Goal: Transaction & Acquisition: Book appointment/travel/reservation

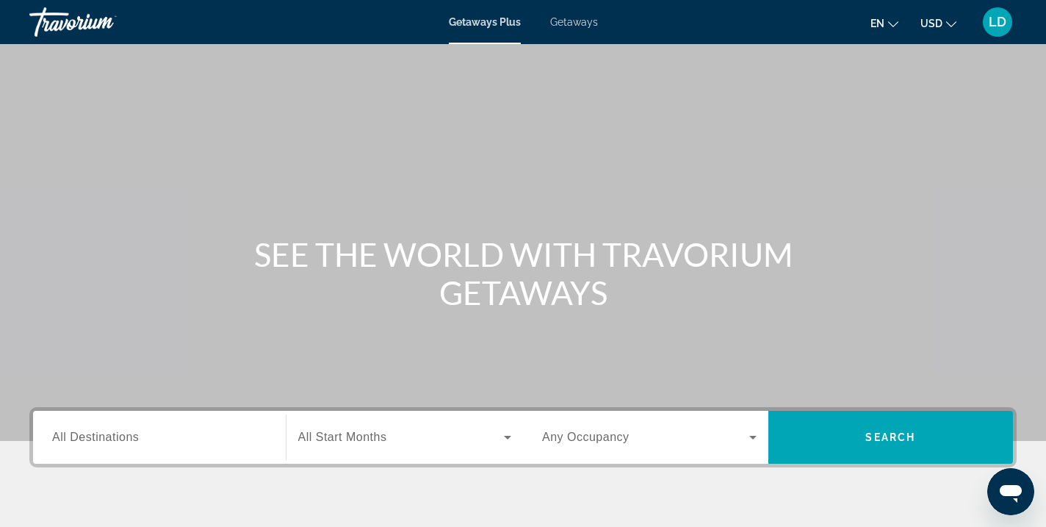
click at [576, 26] on span "Getaways" at bounding box center [574, 22] width 48 height 12
click at [154, 438] on input "Destination All Destinations" at bounding box center [159, 438] width 215 height 18
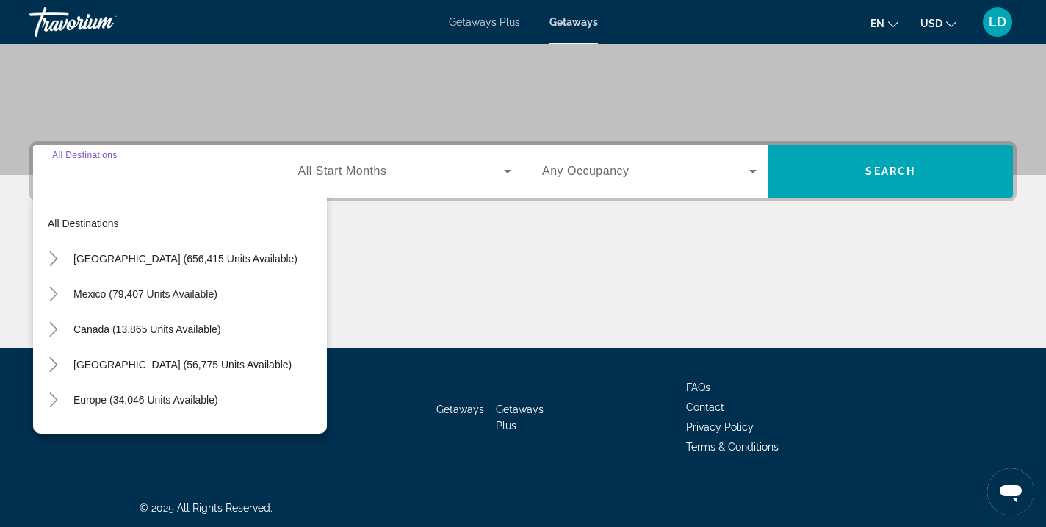
scroll to position [267, 0]
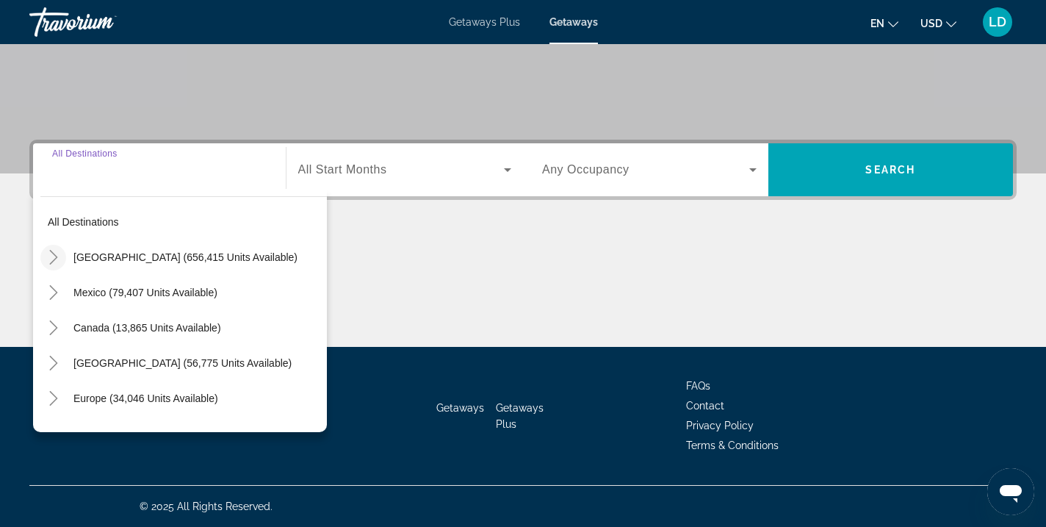
click at [55, 261] on icon "Toggle United States (656,415 units available)" at bounding box center [53, 257] width 15 height 15
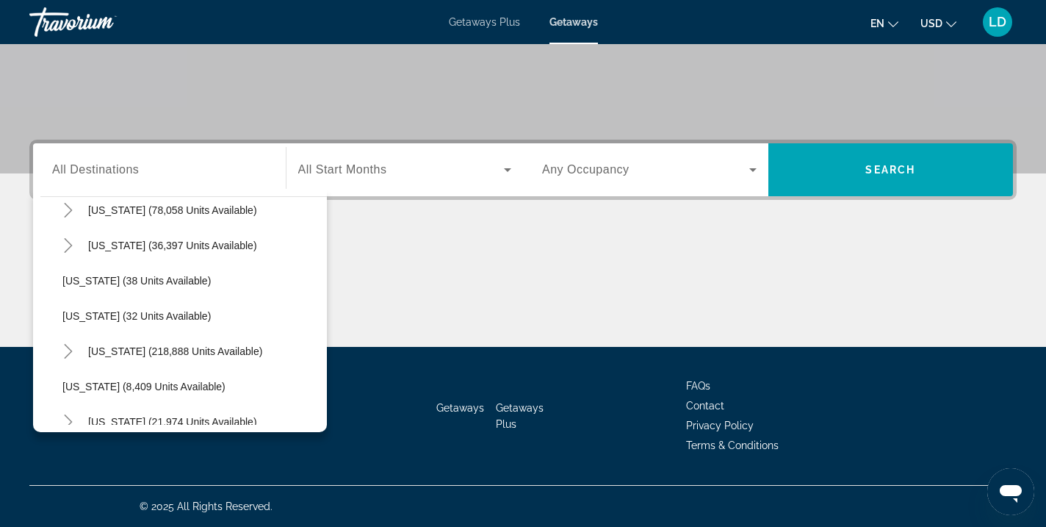
scroll to position [197, 0]
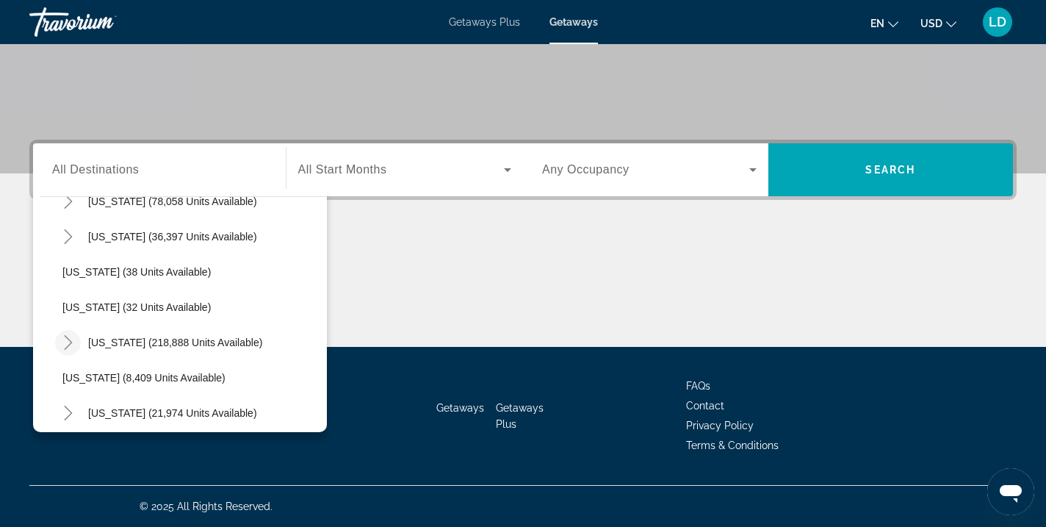
click at [65, 339] on icon "Toggle Florida (218,888 units available)" at bounding box center [68, 342] width 15 height 15
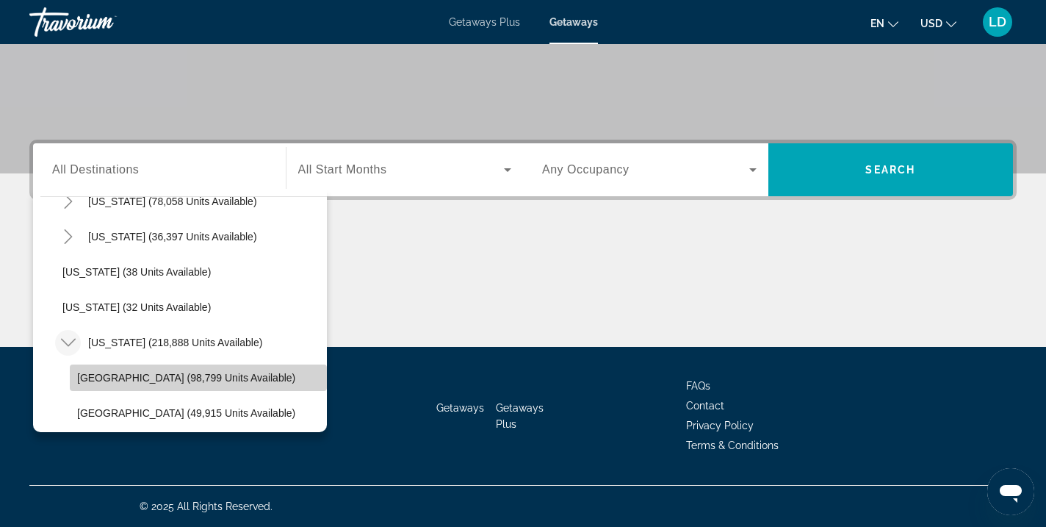
click at [99, 372] on span "[GEOGRAPHIC_DATA] (98,799 units available)" at bounding box center [186, 378] width 218 height 12
type input "**********"
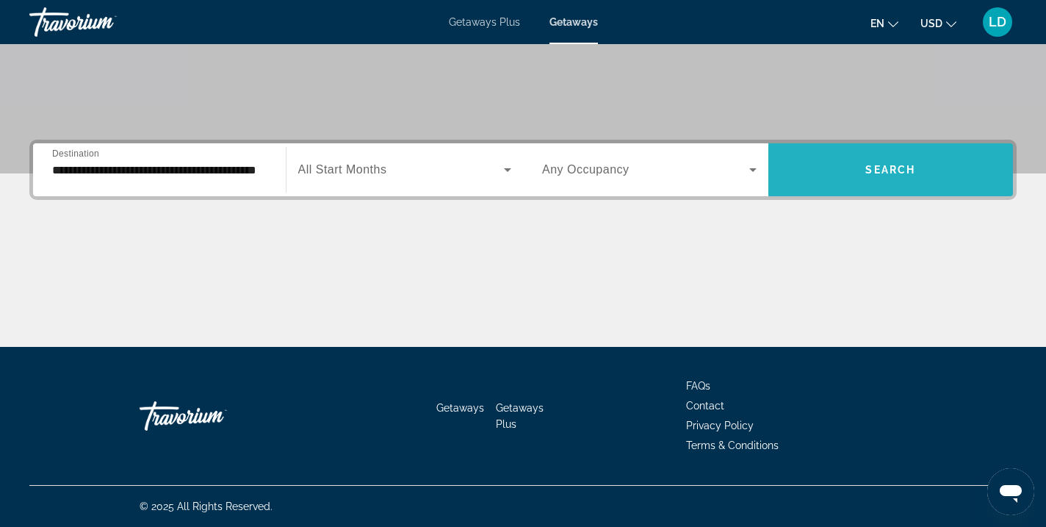
click at [805, 153] on span "Search widget" at bounding box center [891, 169] width 245 height 35
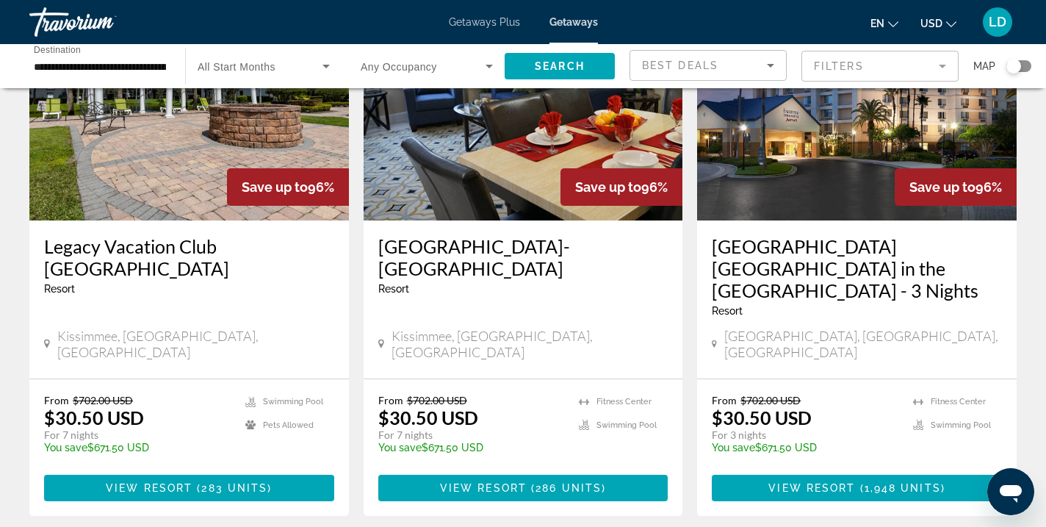
scroll to position [1961, 0]
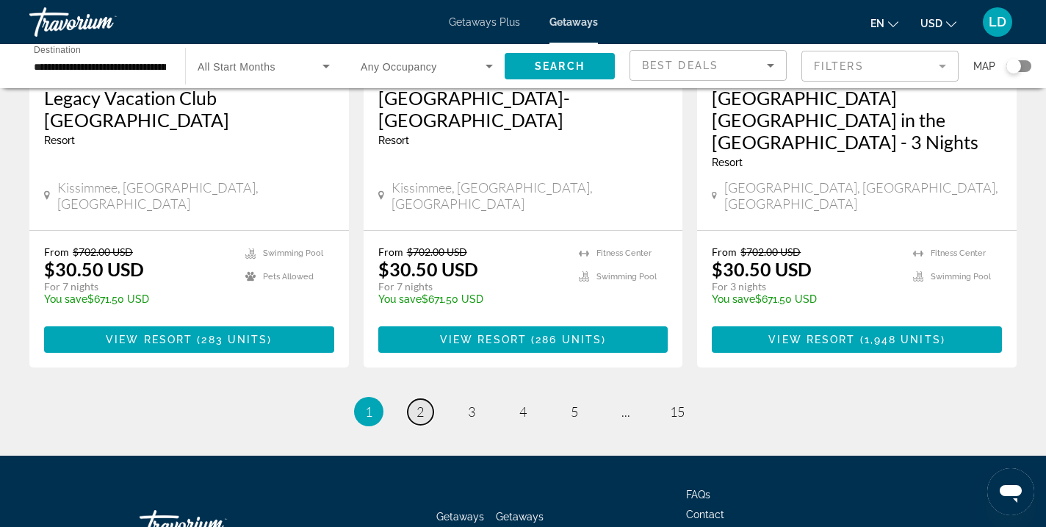
click at [425, 399] on link "page 2" at bounding box center [421, 412] width 26 height 26
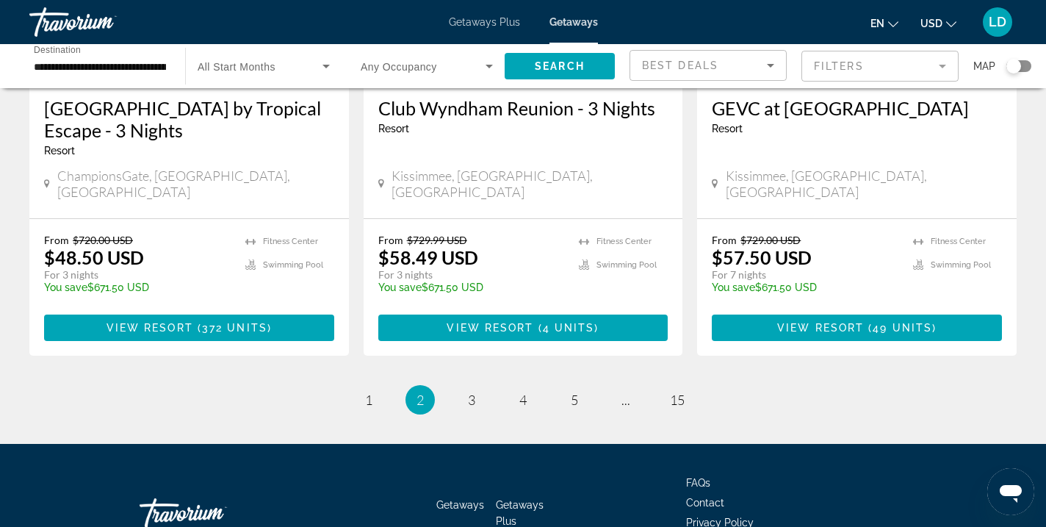
scroll to position [1958, 0]
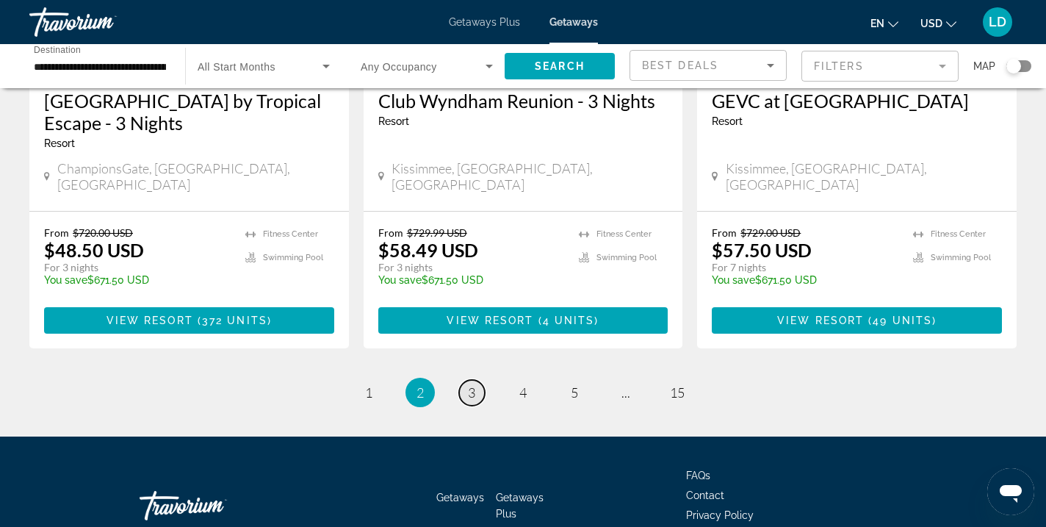
click at [479, 380] on link "page 3" at bounding box center [472, 393] width 26 height 26
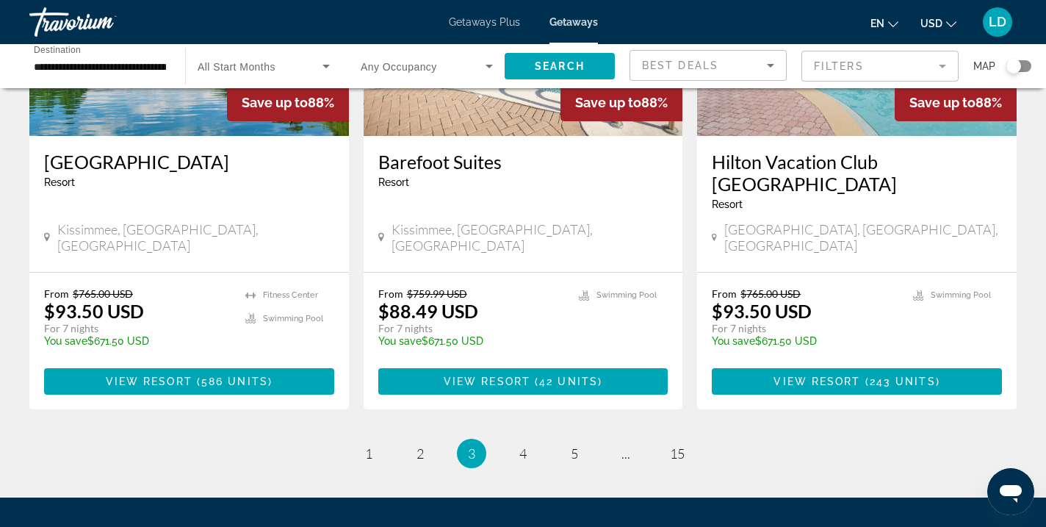
scroll to position [1916, 0]
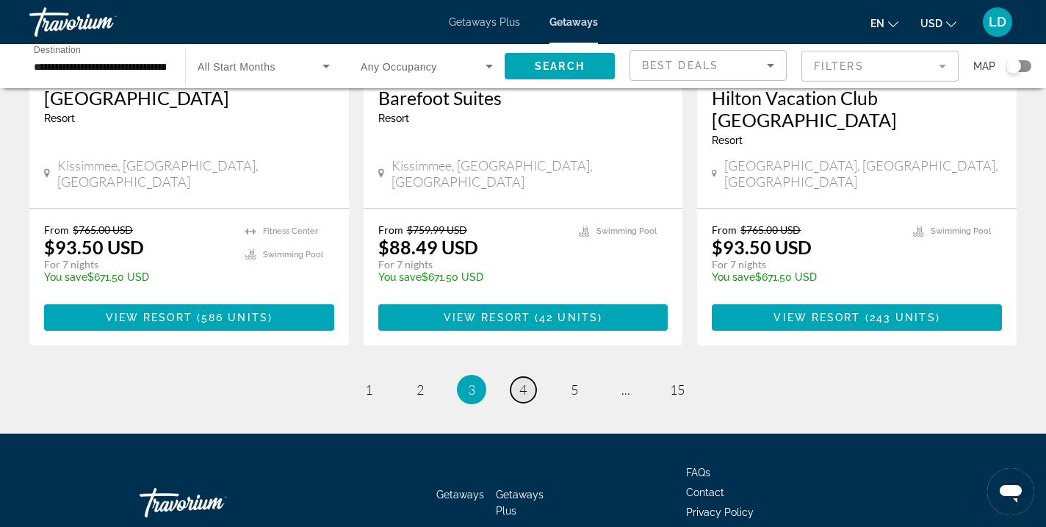
click at [518, 377] on link "page 4" at bounding box center [524, 390] width 26 height 26
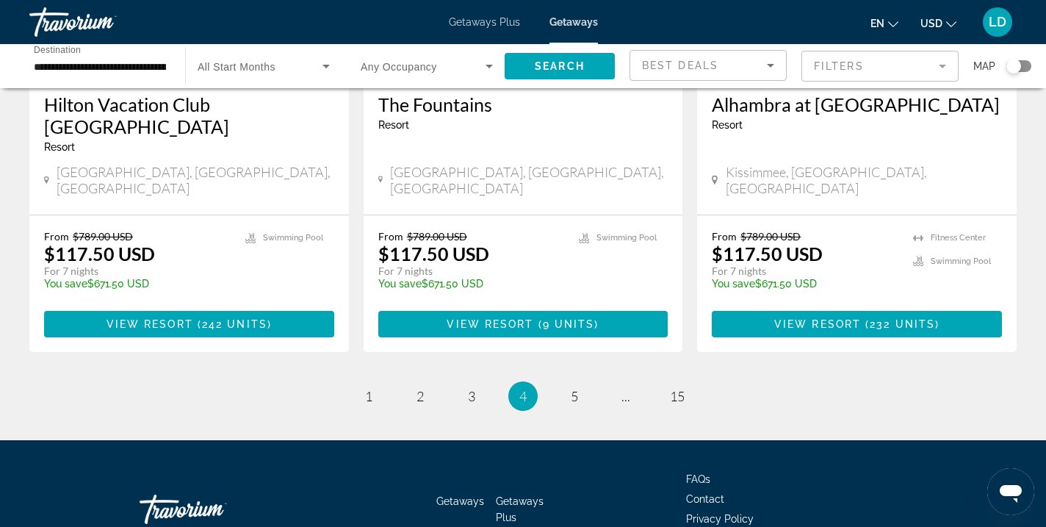
scroll to position [1911, 0]
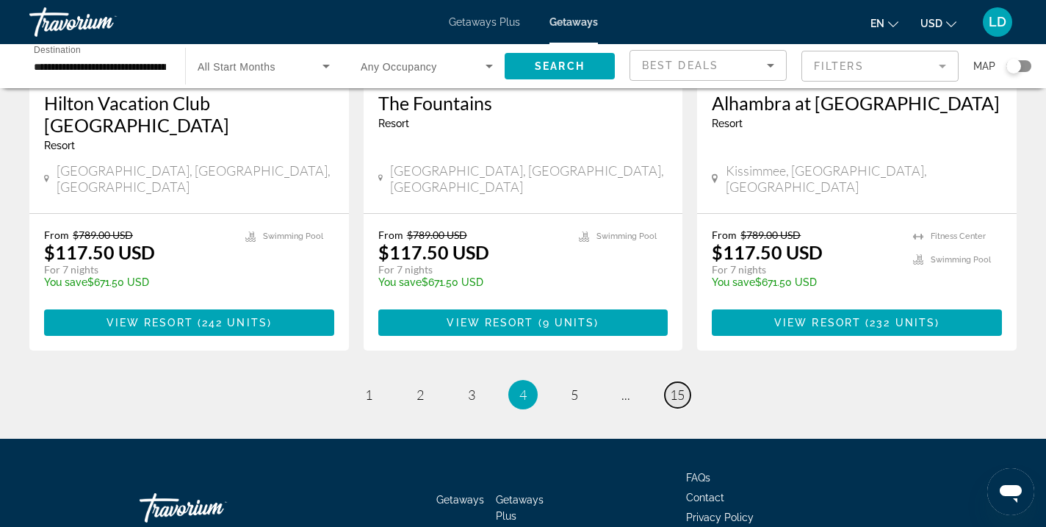
click at [670, 387] on span "15" at bounding box center [677, 395] width 15 height 16
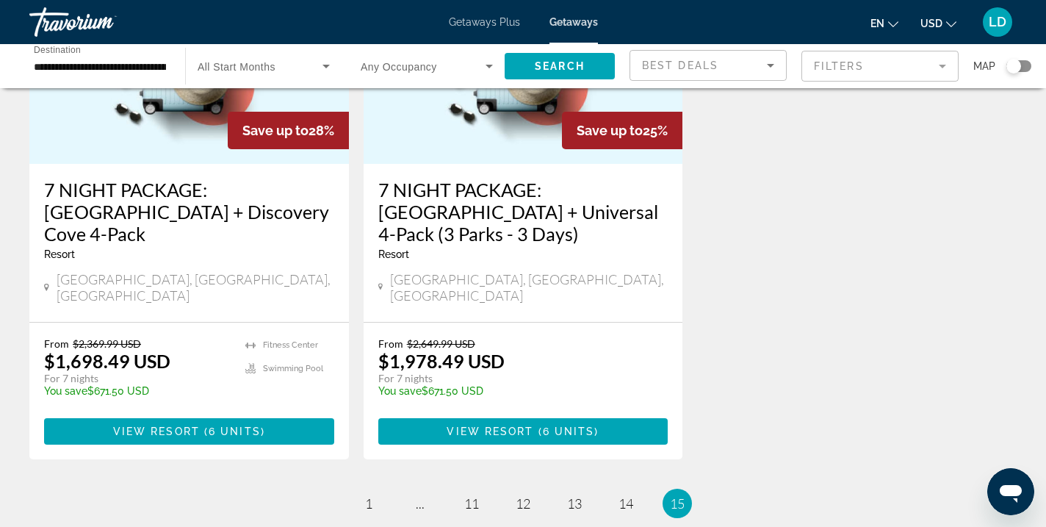
scroll to position [769, 0]
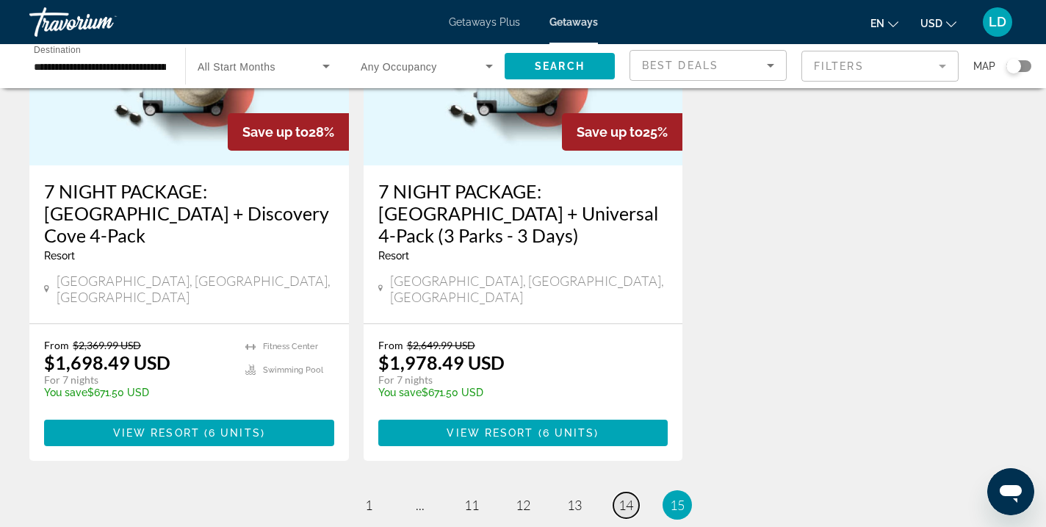
click at [624, 497] on span "14" at bounding box center [626, 505] width 15 height 16
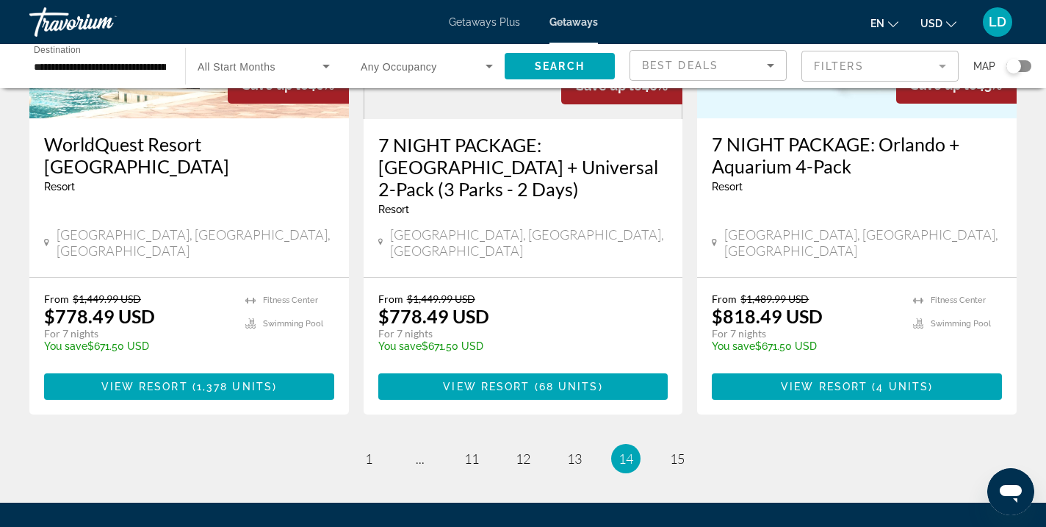
scroll to position [1911, 0]
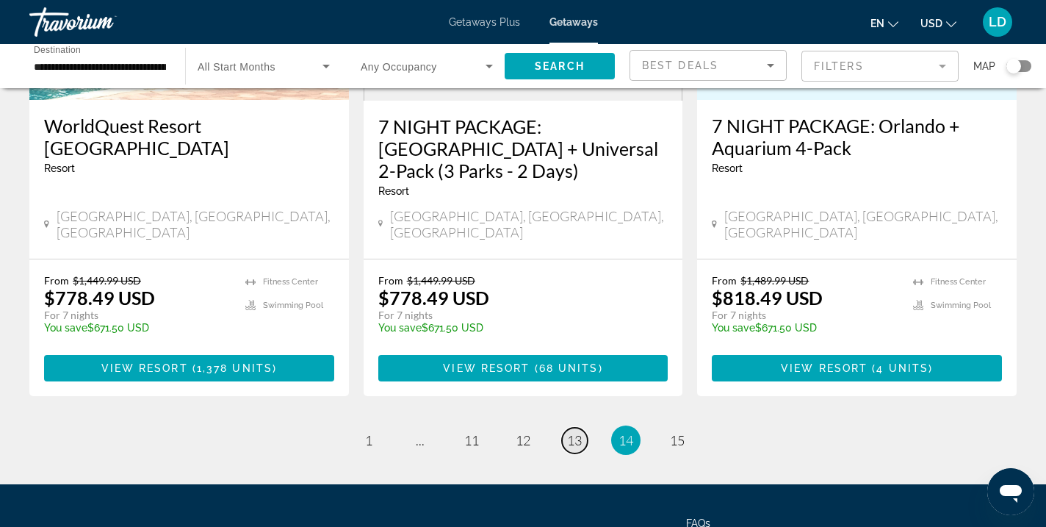
click at [577, 432] on span "13" at bounding box center [574, 440] width 15 height 16
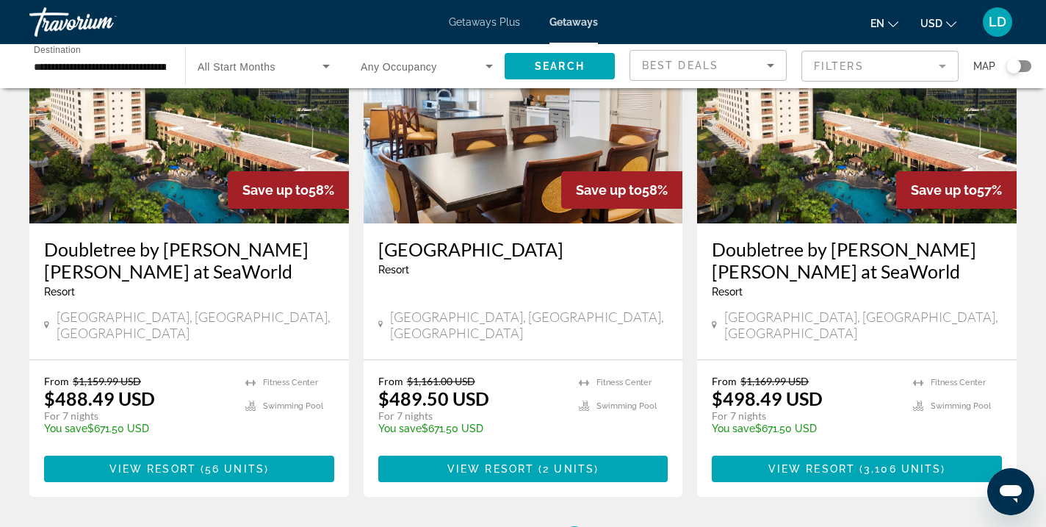
scroll to position [1938, 0]
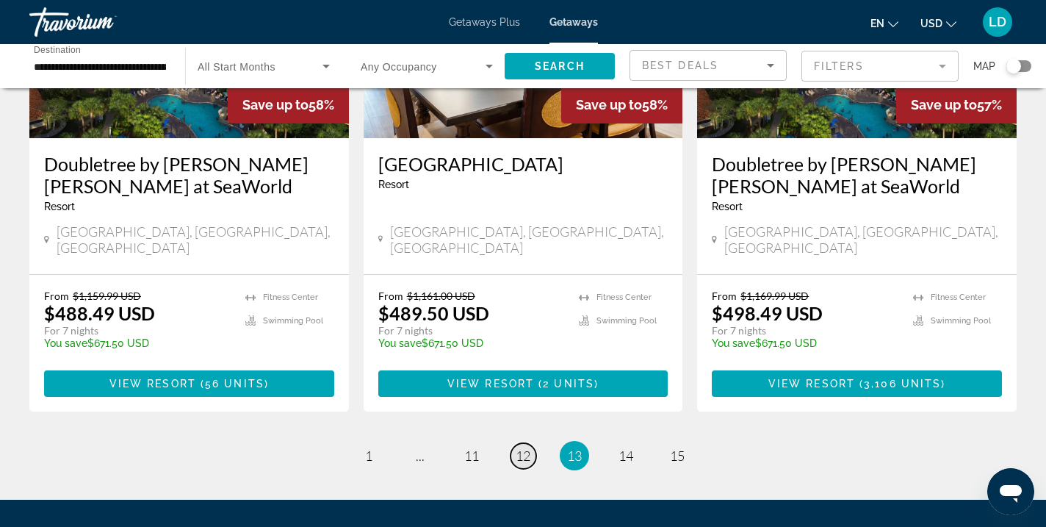
click at [522, 448] on span "12" at bounding box center [523, 456] width 15 height 16
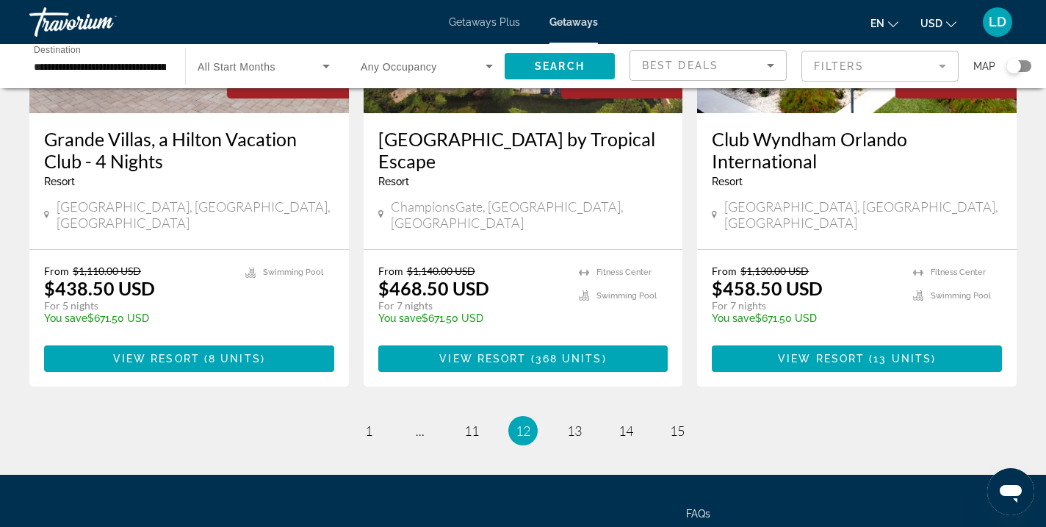
scroll to position [1899, 0]
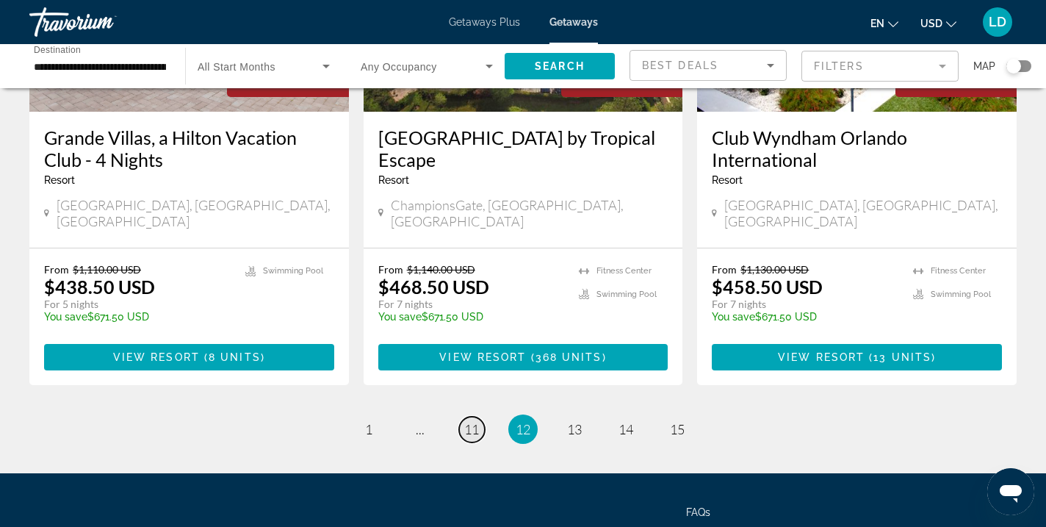
click at [473, 421] on span "11" at bounding box center [471, 429] width 15 height 16
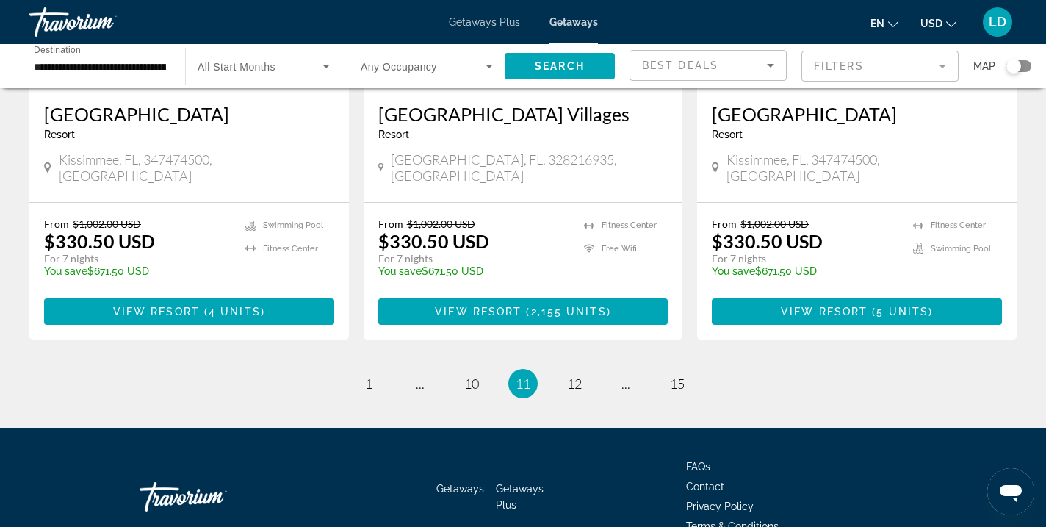
scroll to position [1894, 0]
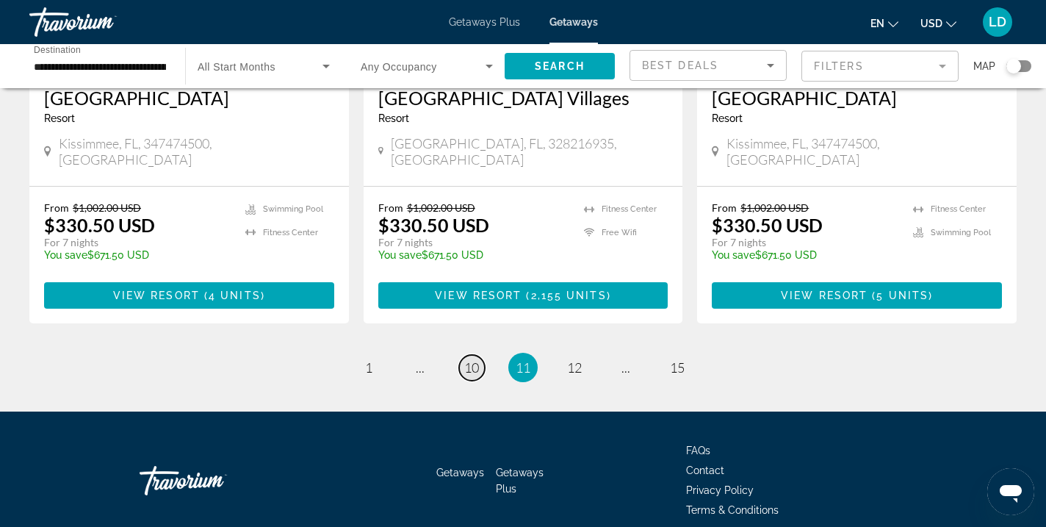
click at [470, 359] on span "10" at bounding box center [471, 367] width 15 height 16
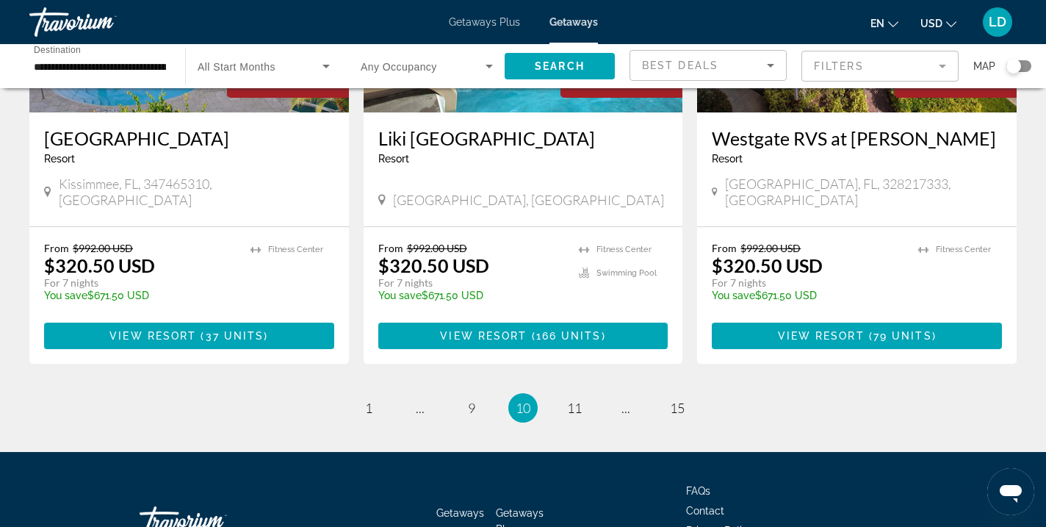
scroll to position [1866, 0]
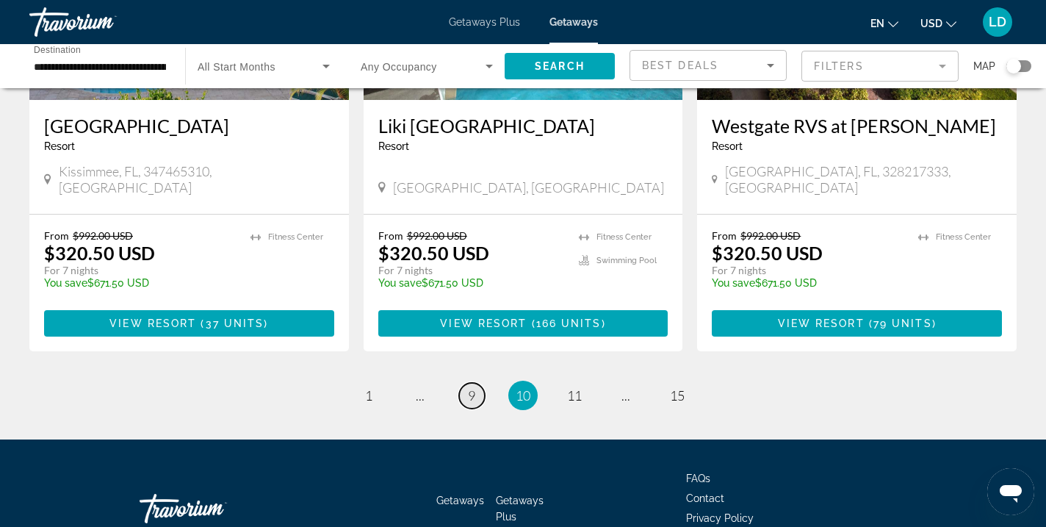
click at [472, 387] on span "9" at bounding box center [471, 395] width 7 height 16
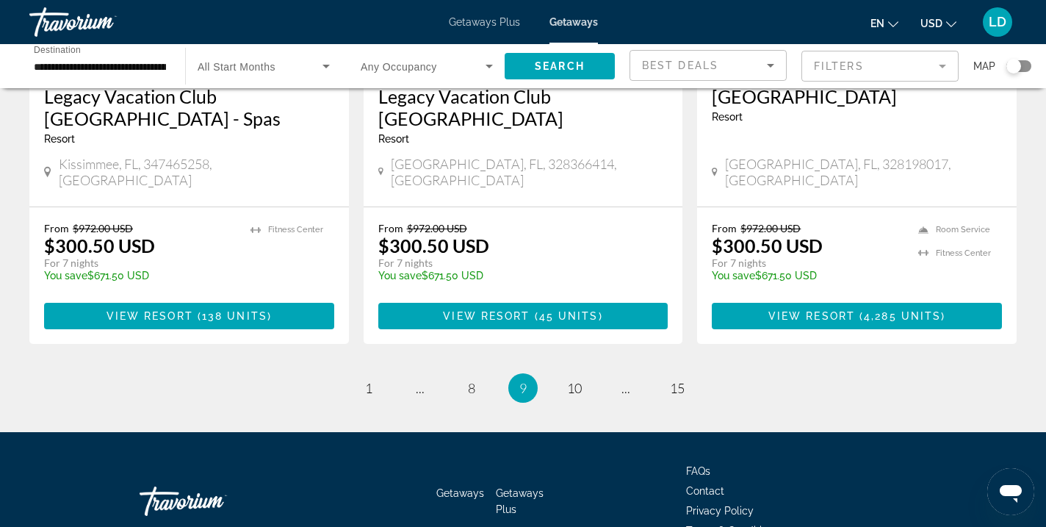
scroll to position [1961, 0]
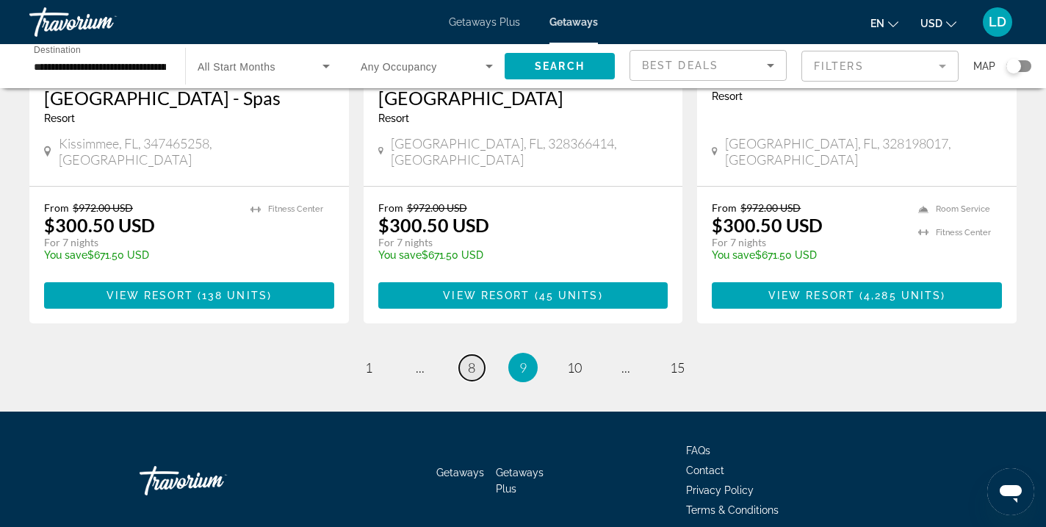
click at [472, 359] on span "8" at bounding box center [471, 367] width 7 height 16
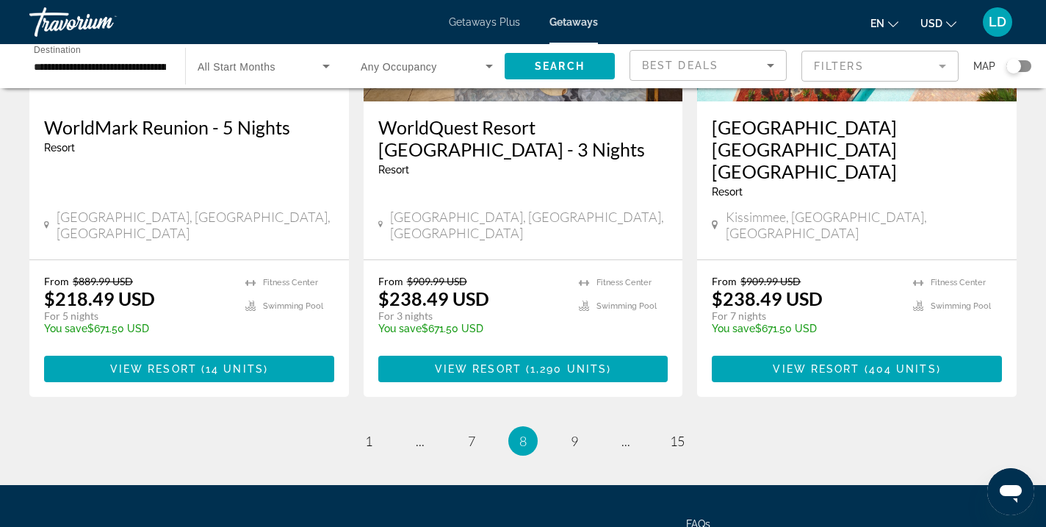
scroll to position [1938, 0]
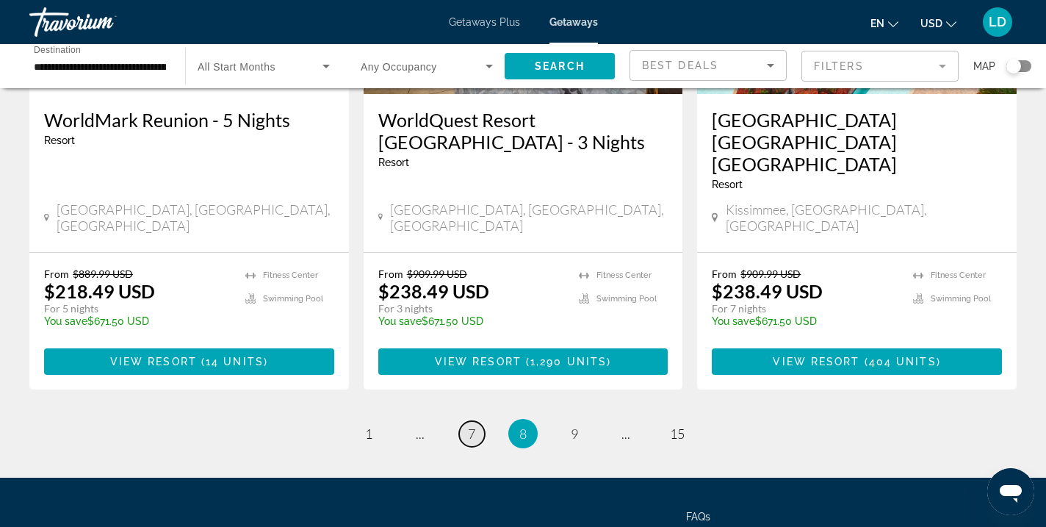
click at [472, 425] on span "7" at bounding box center [471, 433] width 7 height 16
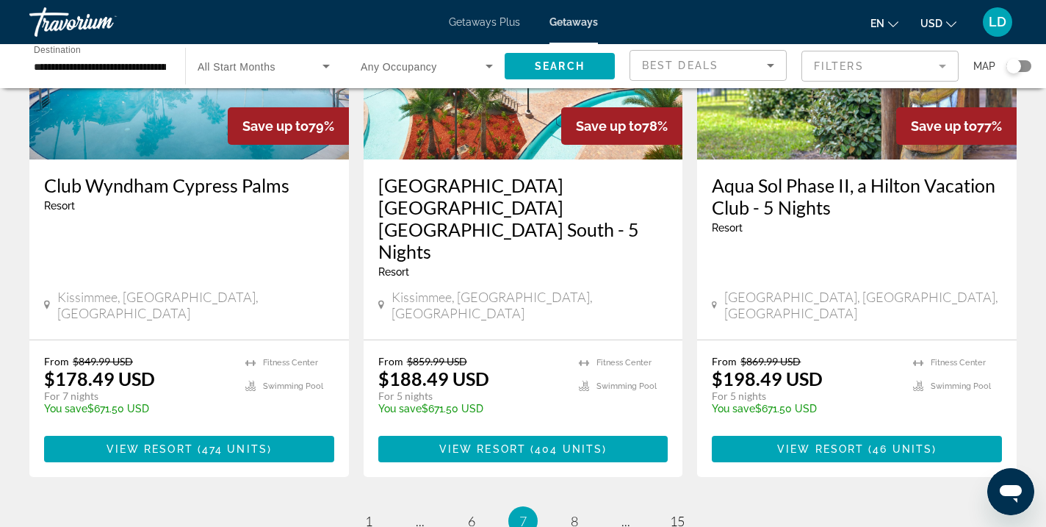
scroll to position [1938, 0]
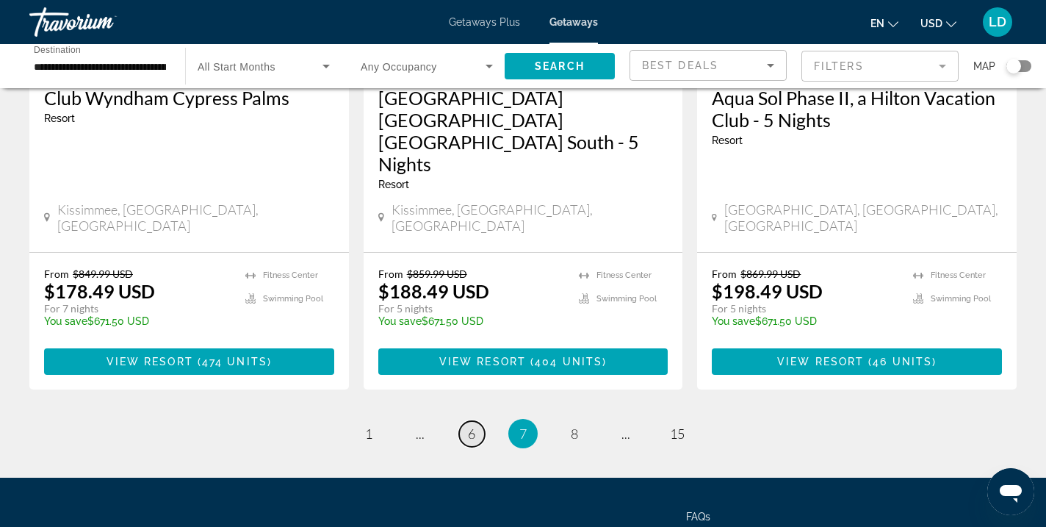
click at [473, 425] on span "6" at bounding box center [471, 433] width 7 height 16
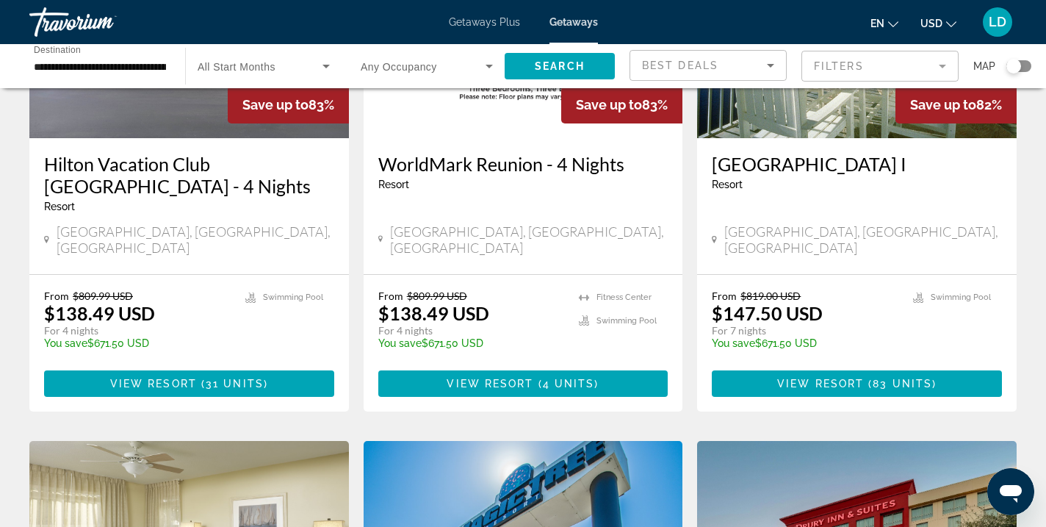
scroll to position [1417, 0]
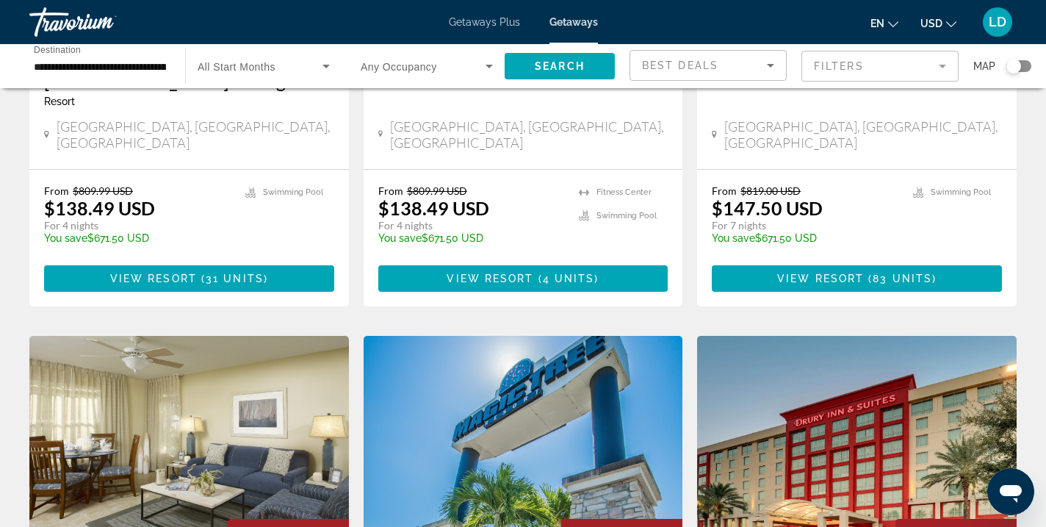
click at [456, 25] on span "Getaways Plus" at bounding box center [484, 22] width 71 height 12
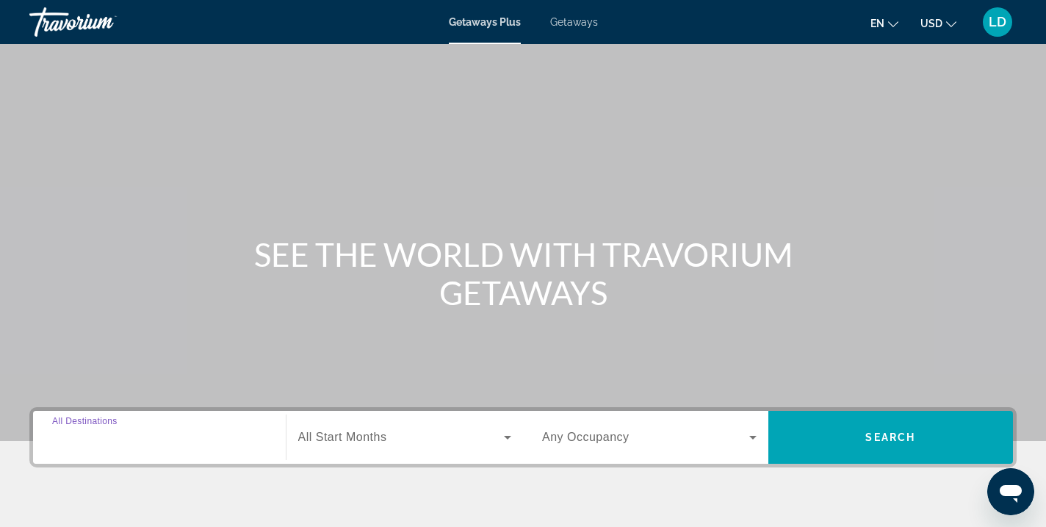
click at [151, 442] on input "Destination All Destinations" at bounding box center [159, 438] width 215 height 18
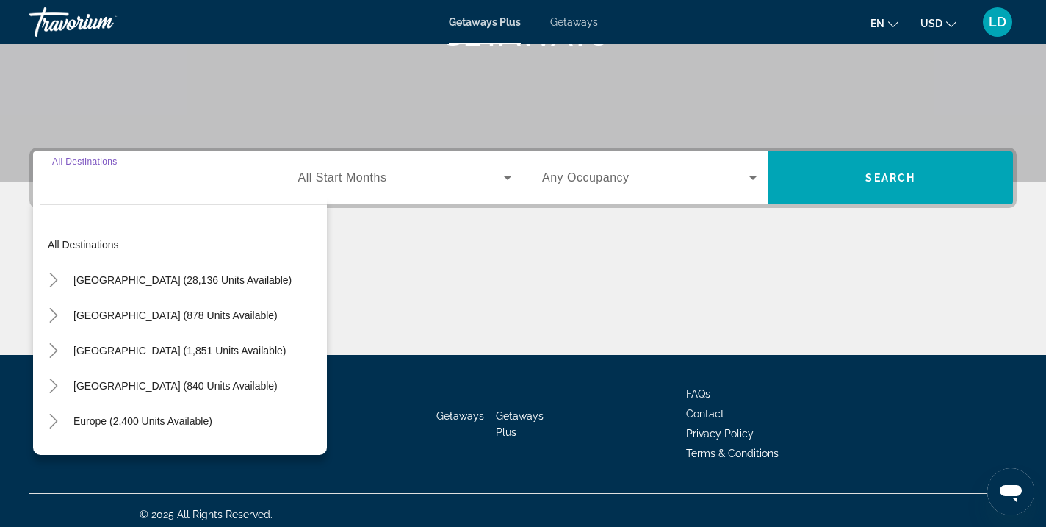
scroll to position [267, 0]
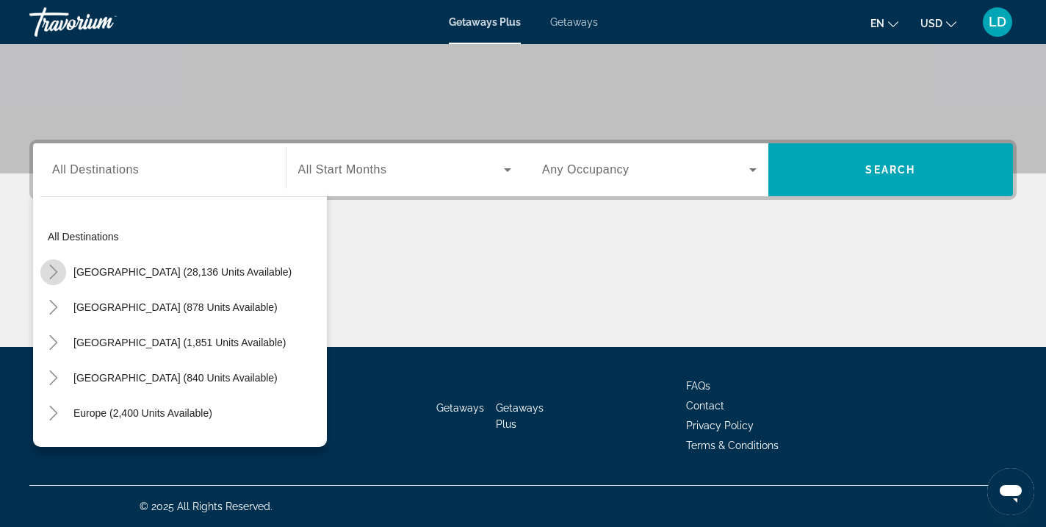
click at [63, 276] on mat-icon "Toggle United States (28,136 units available)" at bounding box center [53, 272] width 26 height 26
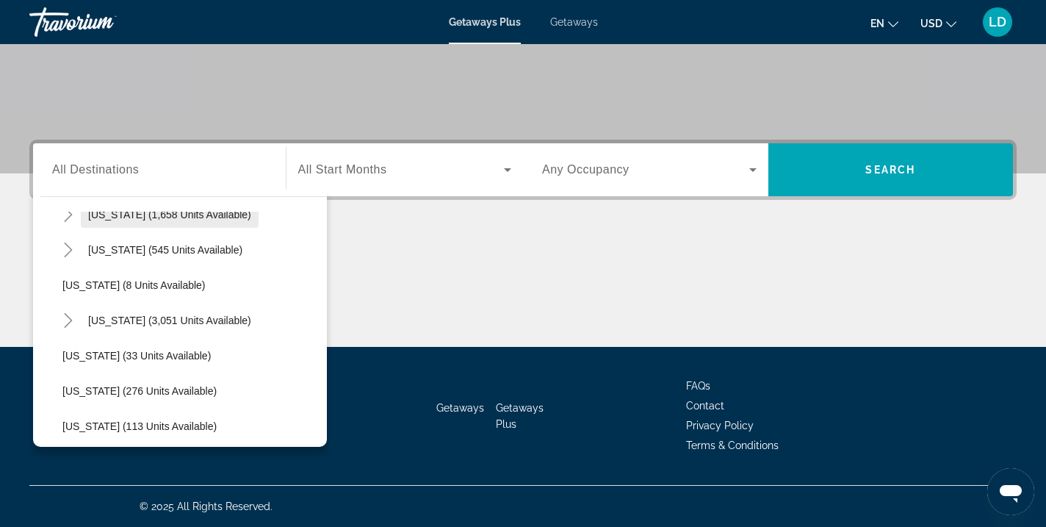
scroll to position [165, 0]
click at [70, 320] on icon "Toggle Florida (3,051 units available)" at bounding box center [68, 318] width 8 height 15
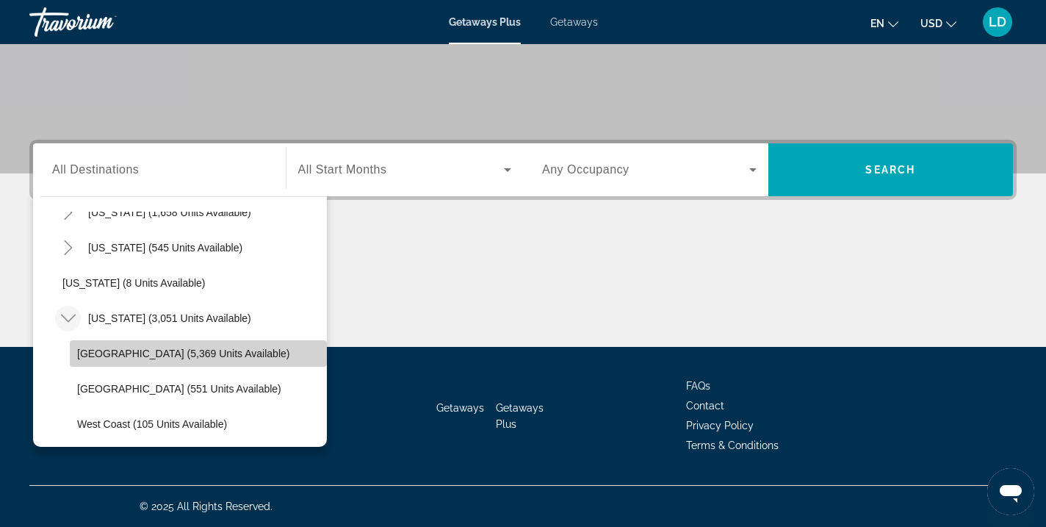
click at [126, 356] on span "[GEOGRAPHIC_DATA] (5,369 units available)" at bounding box center [183, 354] width 212 height 12
type input "**********"
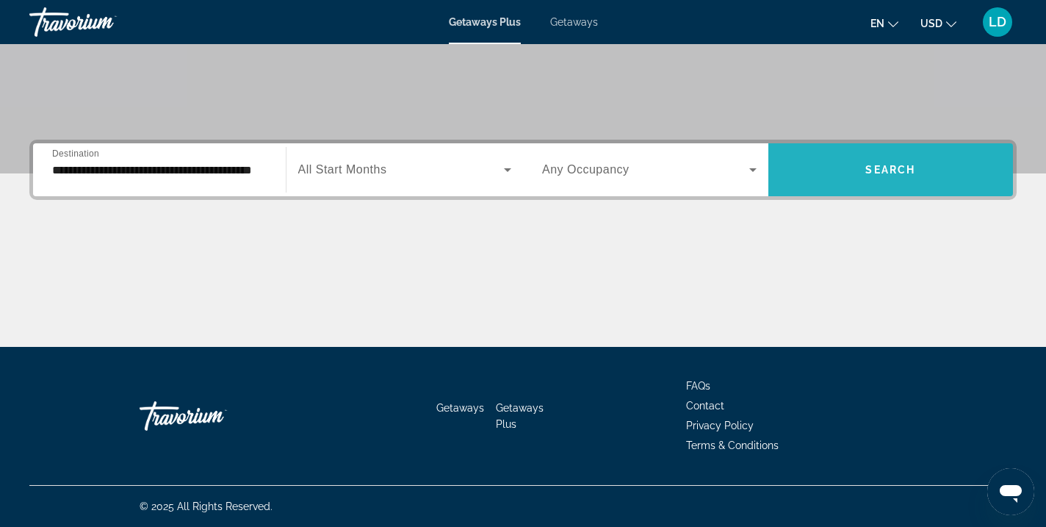
click at [804, 166] on span "Search widget" at bounding box center [891, 169] width 245 height 35
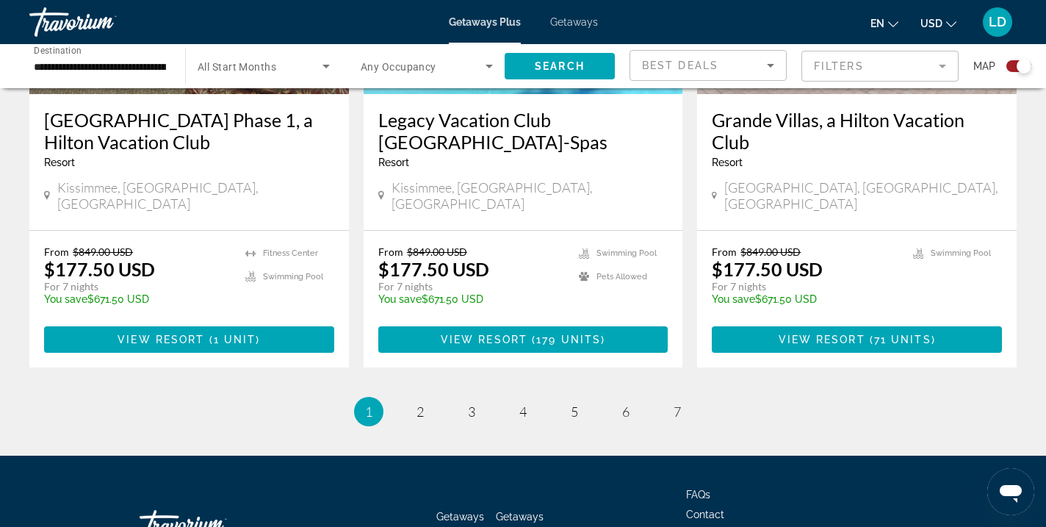
scroll to position [2394, 0]
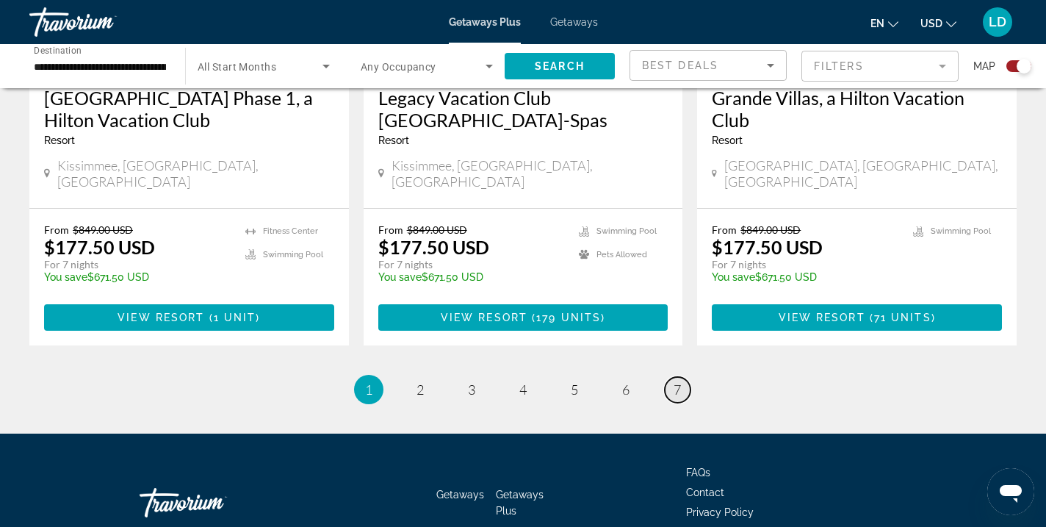
click at [672, 377] on link "page 7" at bounding box center [678, 390] width 26 height 26
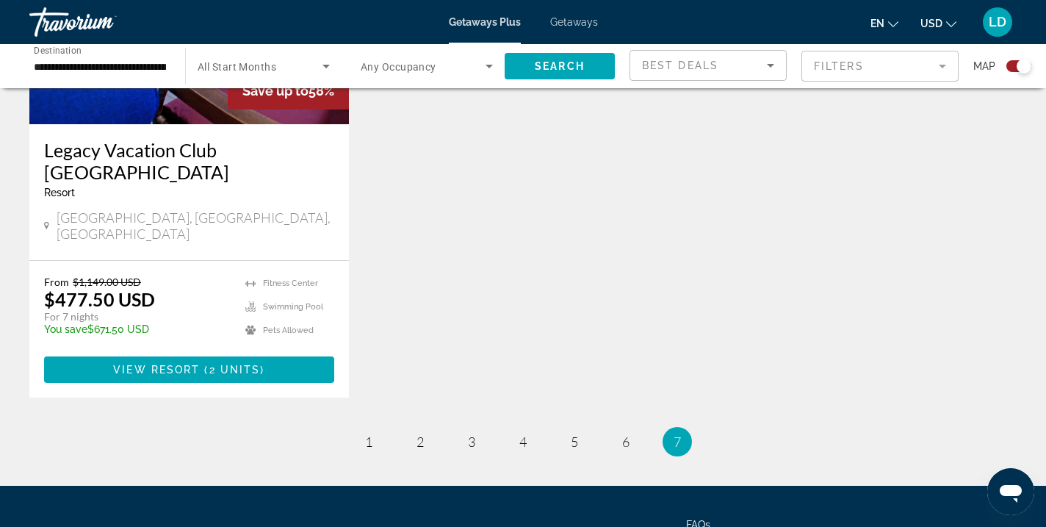
scroll to position [707, 0]
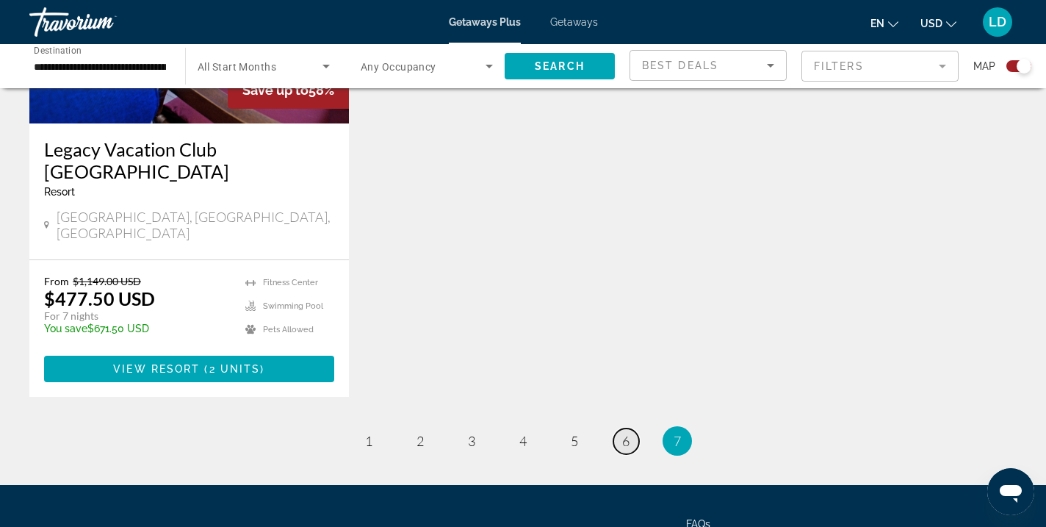
click at [627, 433] on span "6" at bounding box center [625, 441] width 7 height 16
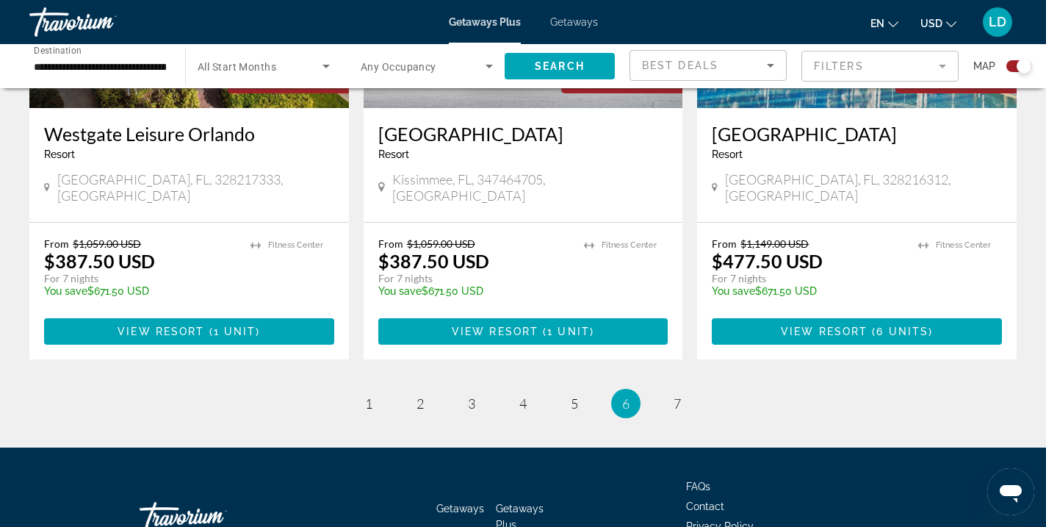
scroll to position [2350, 0]
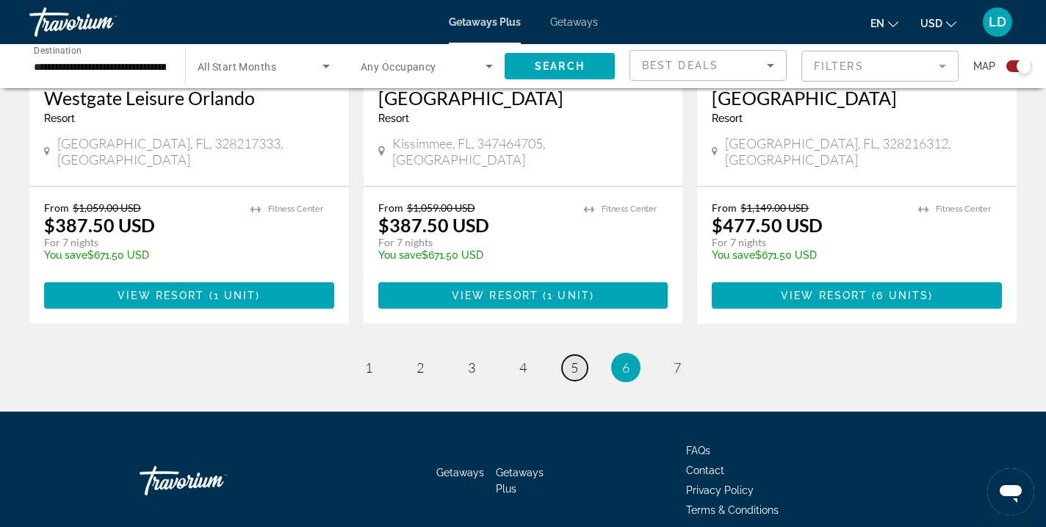
click at [574, 359] on span "5" at bounding box center [574, 367] width 7 height 16
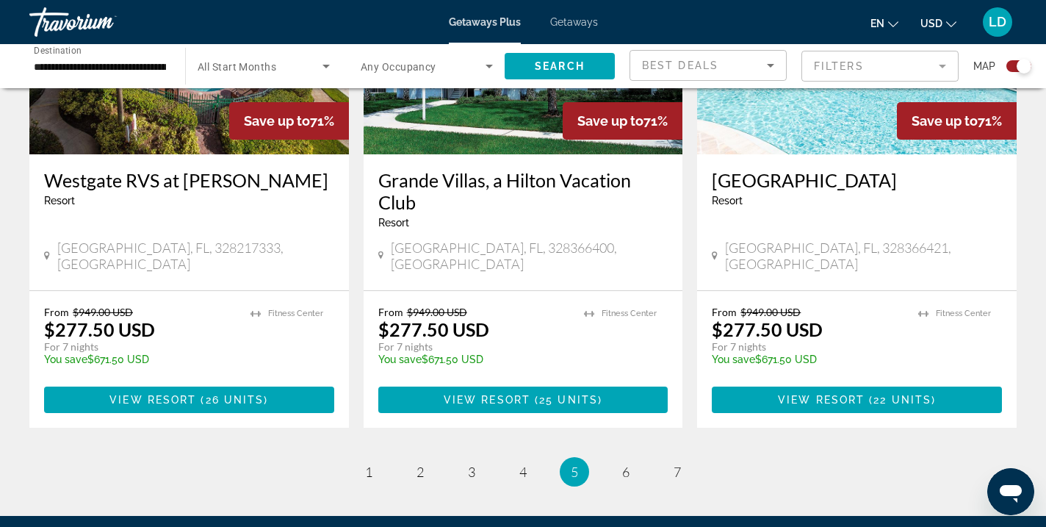
scroll to position [2254, 0]
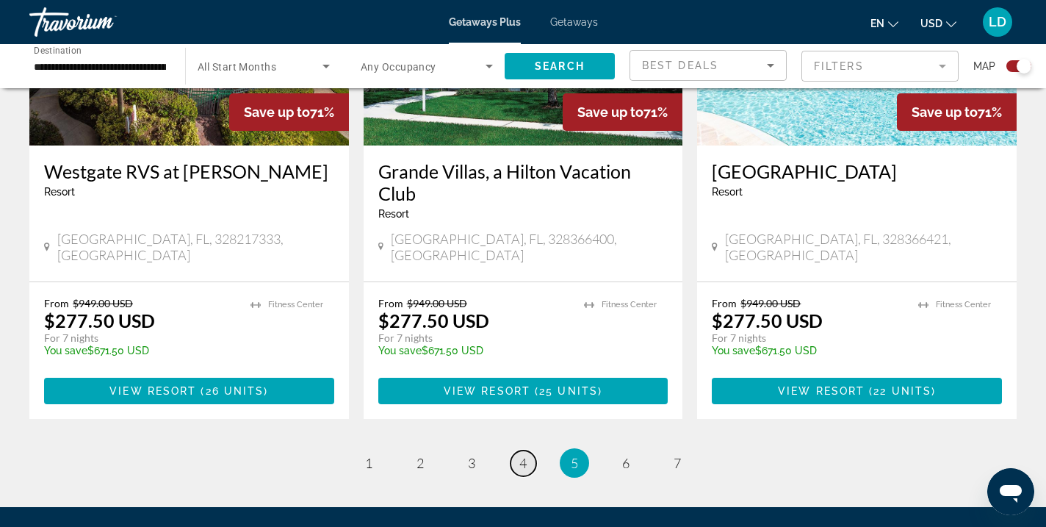
click at [521, 455] on span "4" at bounding box center [523, 463] width 7 height 16
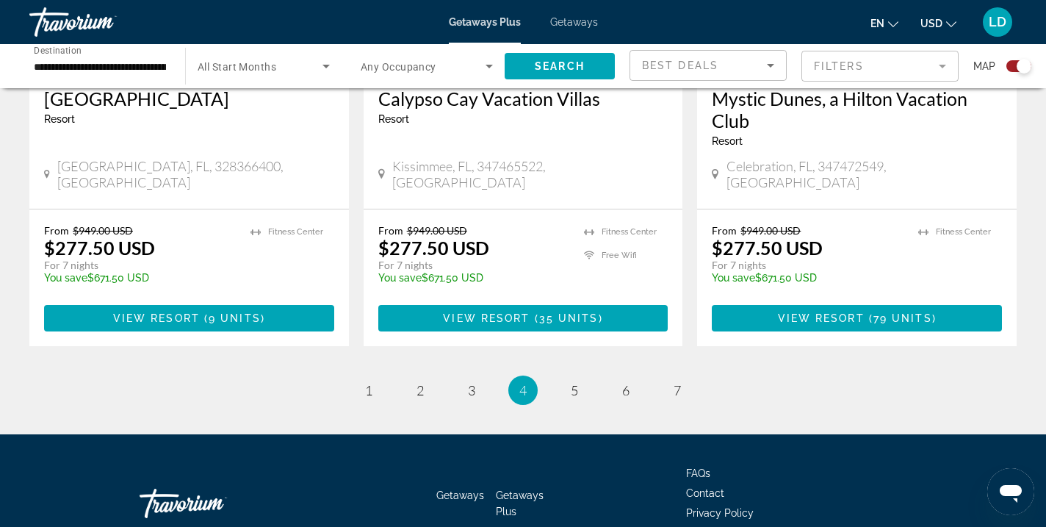
scroll to position [2394, 0]
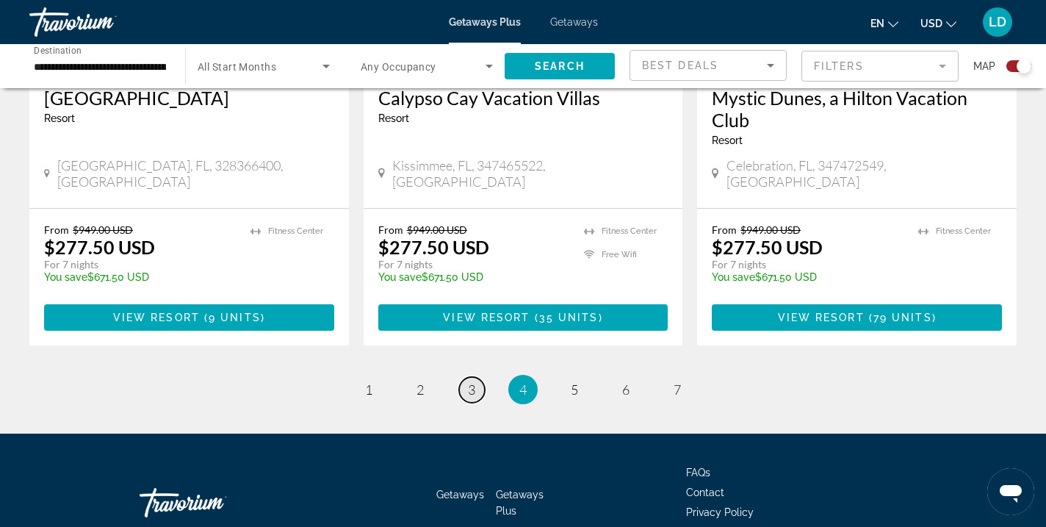
click at [469, 381] on span "3" at bounding box center [471, 389] width 7 height 16
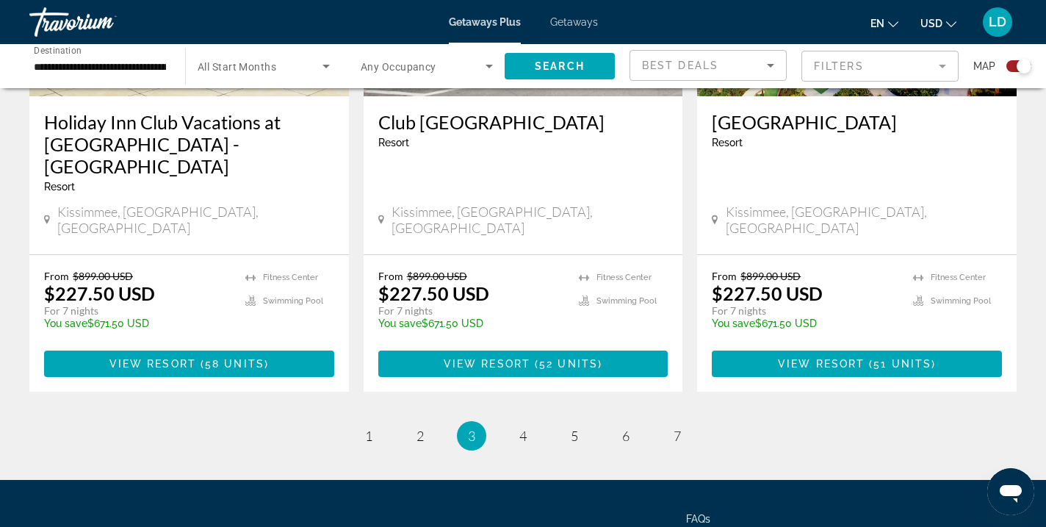
scroll to position [2372, 0]
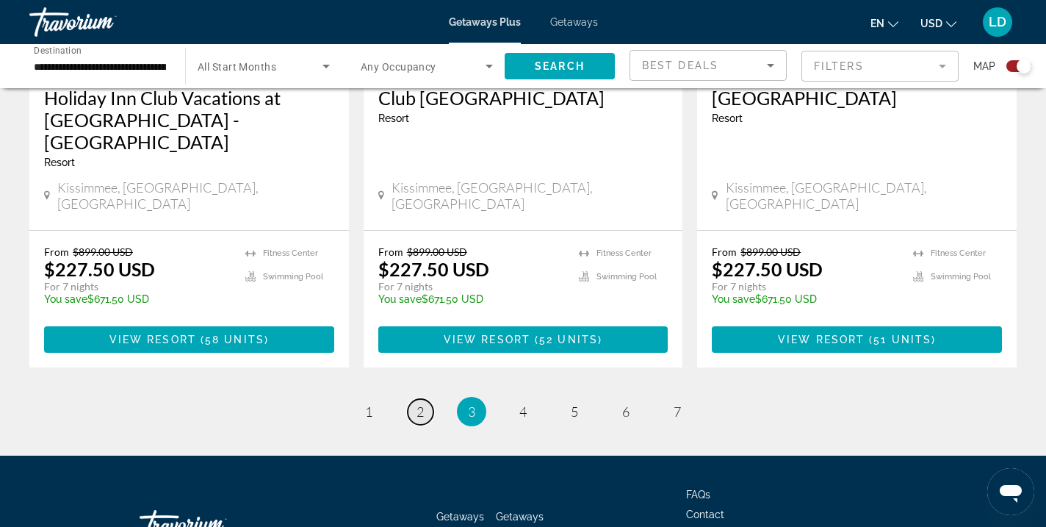
click at [420, 403] on span "2" at bounding box center [420, 411] width 7 height 16
